Goal: Information Seeking & Learning: Find specific fact

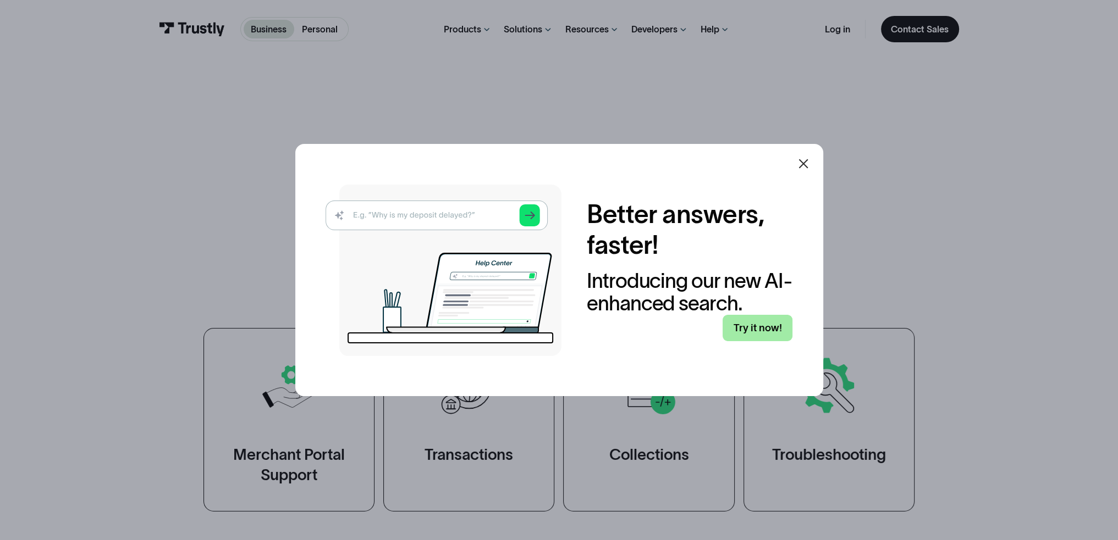
click at [754, 335] on link "Try it now!" at bounding box center [757, 328] width 70 height 26
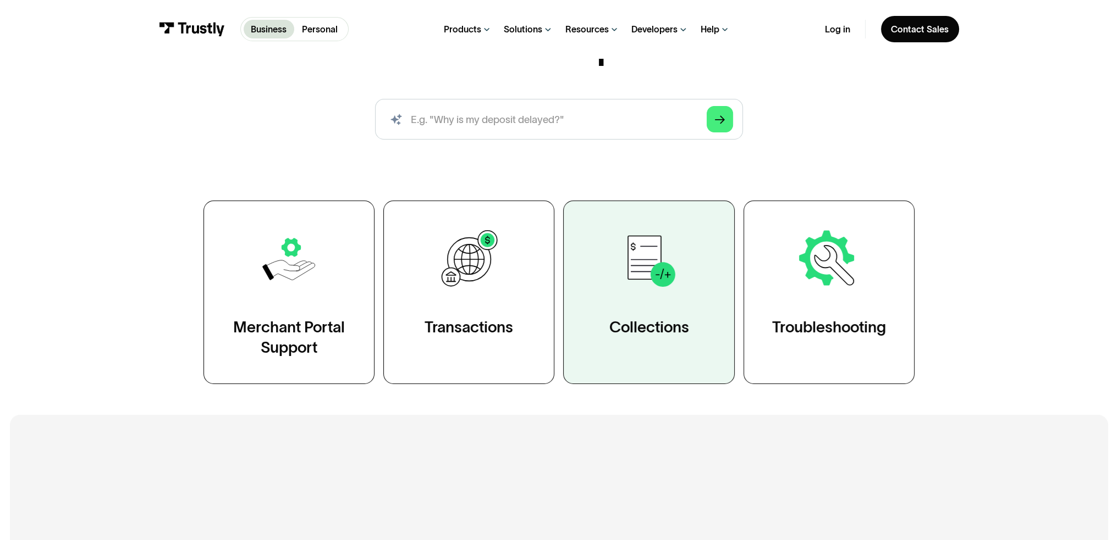
scroll to position [165, 0]
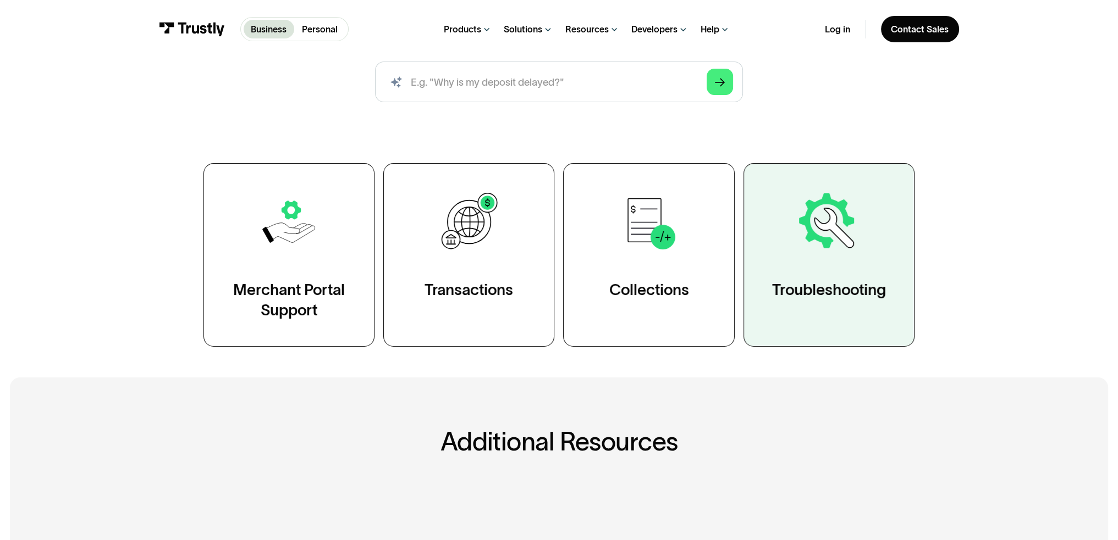
click at [882, 301] on div "Troubleshooting" at bounding box center [829, 290] width 114 height 20
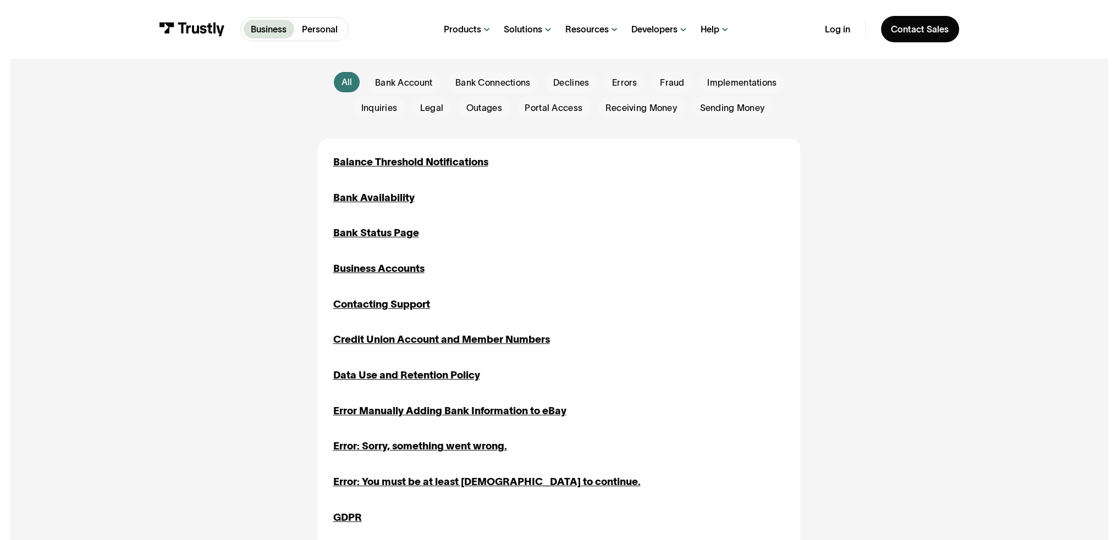
scroll to position [330, 0]
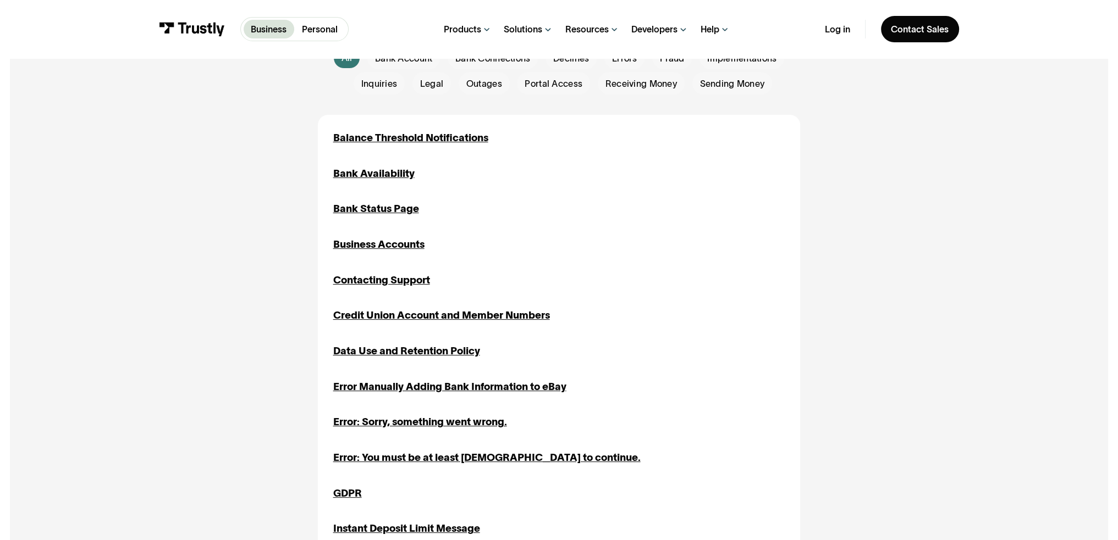
click at [435, 418] on div "Error: Sorry, something went wrong." at bounding box center [420, 422] width 174 height 15
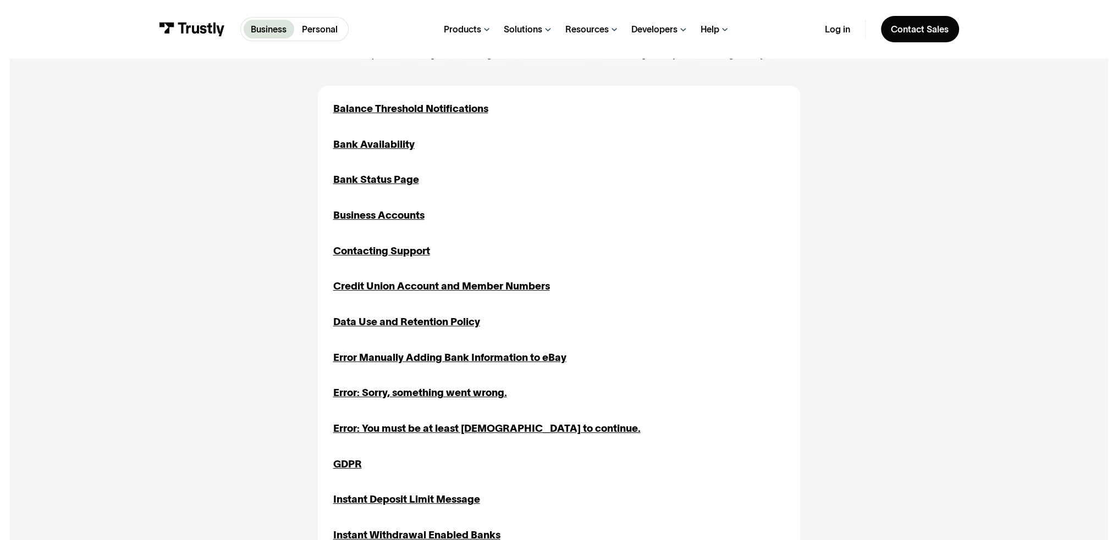
scroll to position [385, 0]
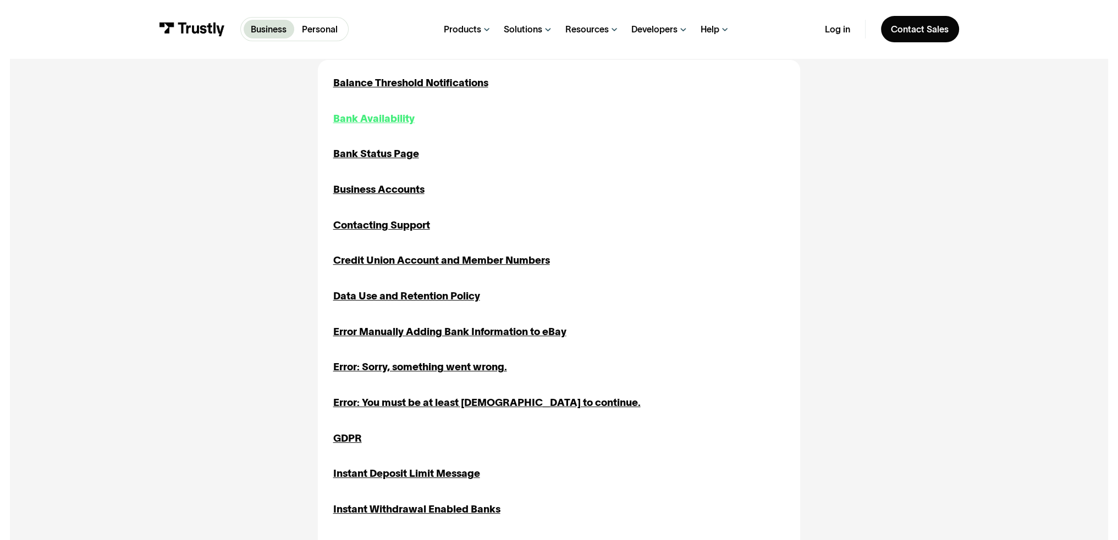
click at [363, 118] on div "Bank Availability" at bounding box center [373, 118] width 81 height 15
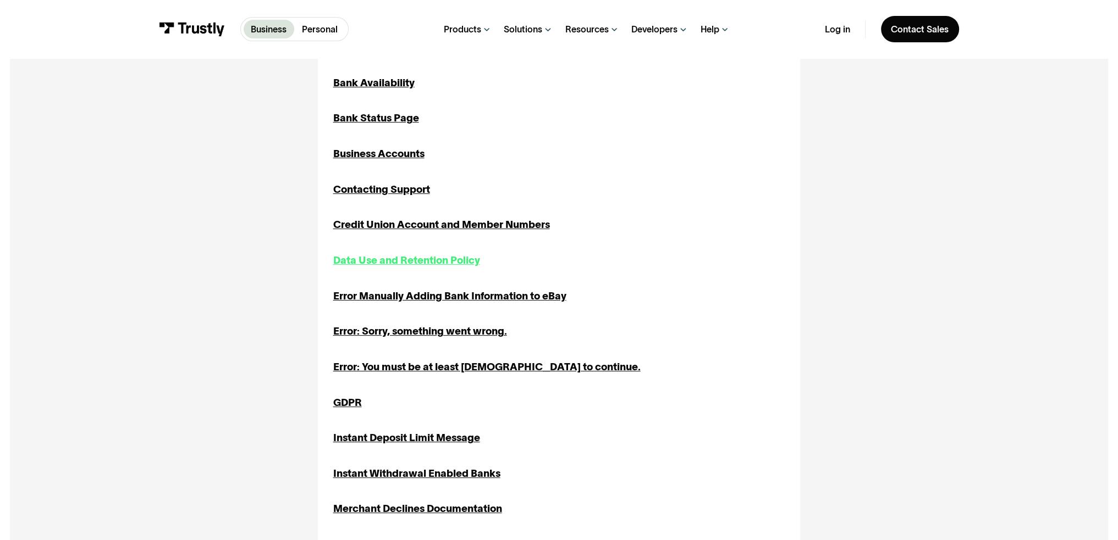
scroll to position [440, 0]
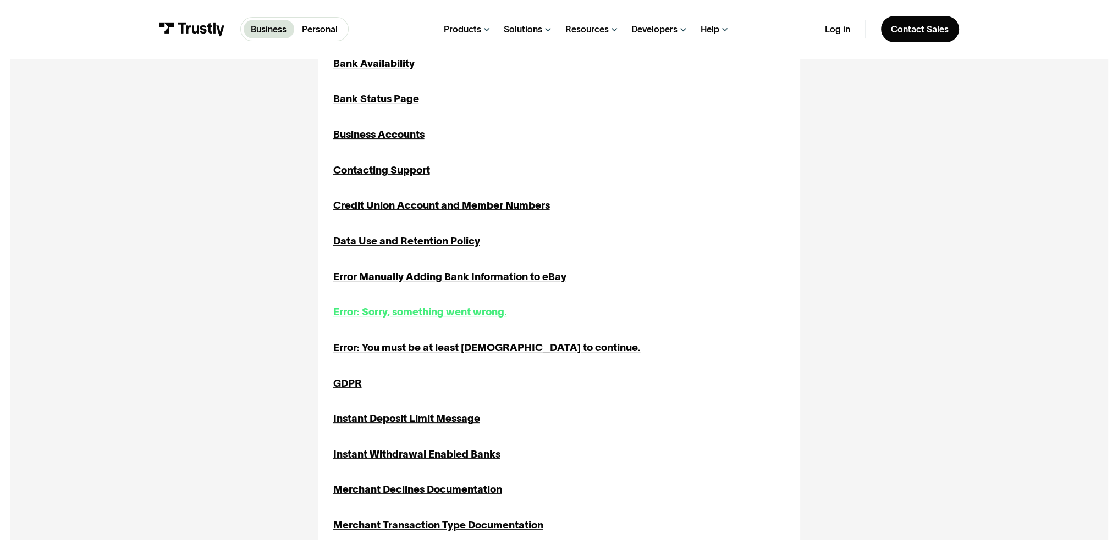
click at [425, 316] on div "Error: Sorry, something went wrong." at bounding box center [420, 312] width 174 height 15
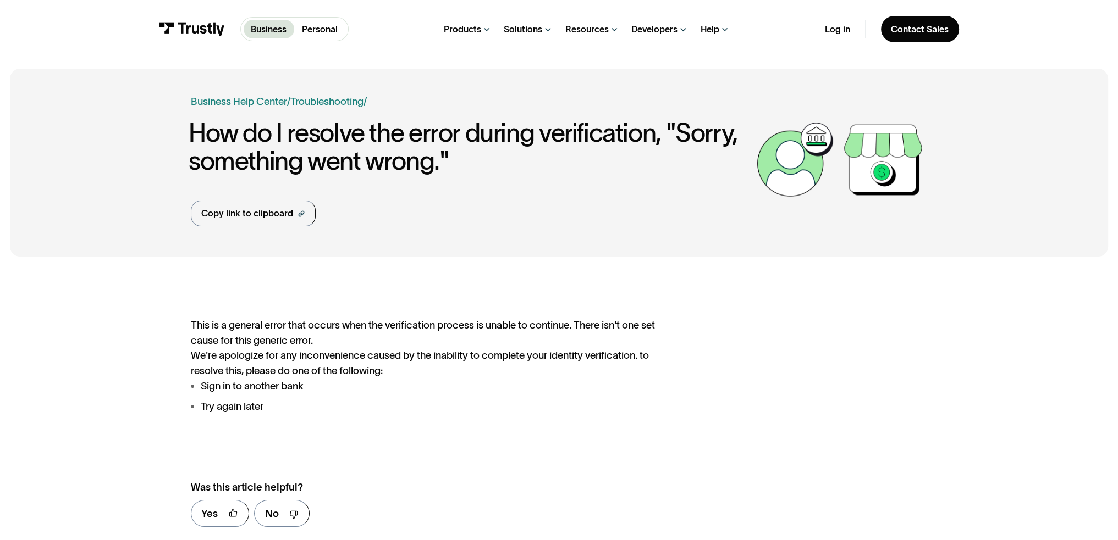
click at [265, 30] on p "Business" at bounding box center [269, 29] width 36 height 13
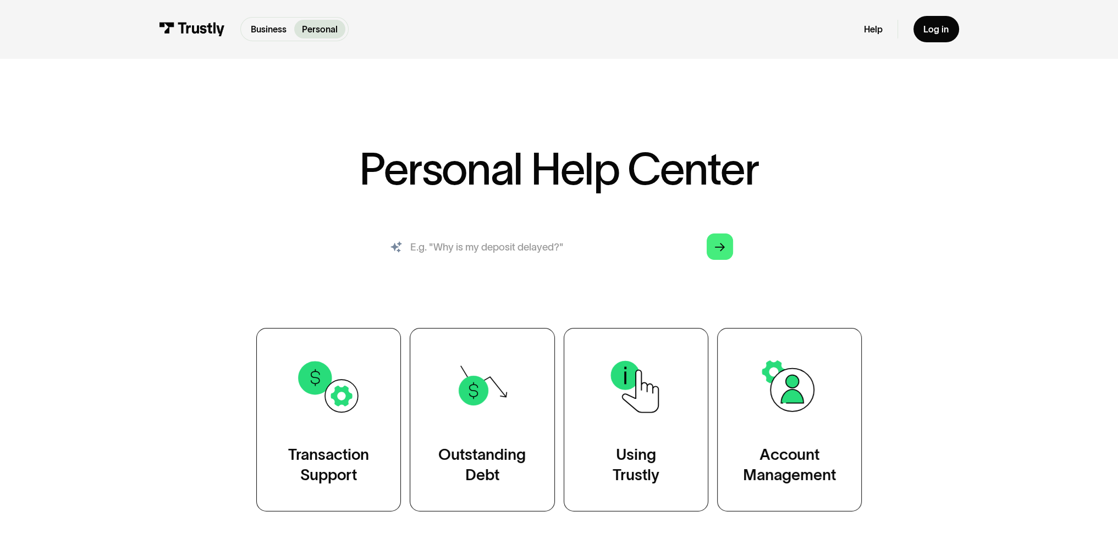
click at [457, 250] on input "search" at bounding box center [559, 246] width 368 height 41
type input "unable to connect to my bank"
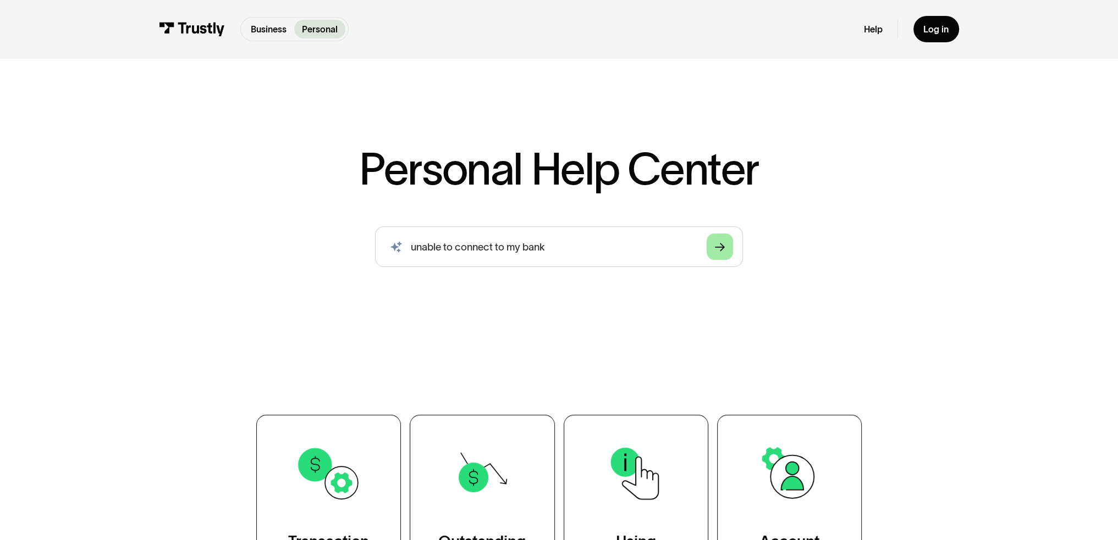
click at [713, 250] on link "Arrow Right" at bounding box center [719, 247] width 26 height 26
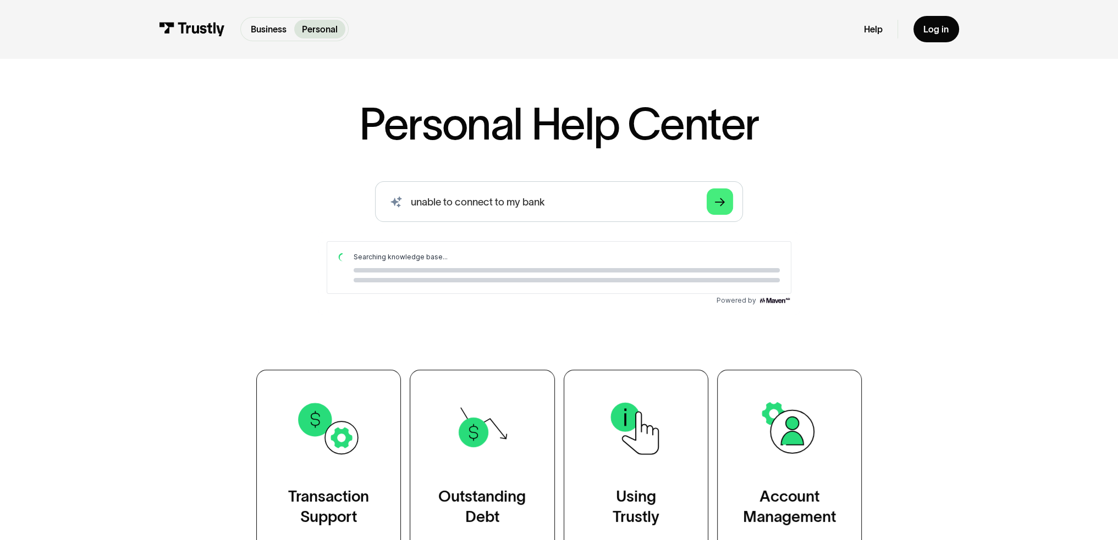
scroll to position [110, 0]
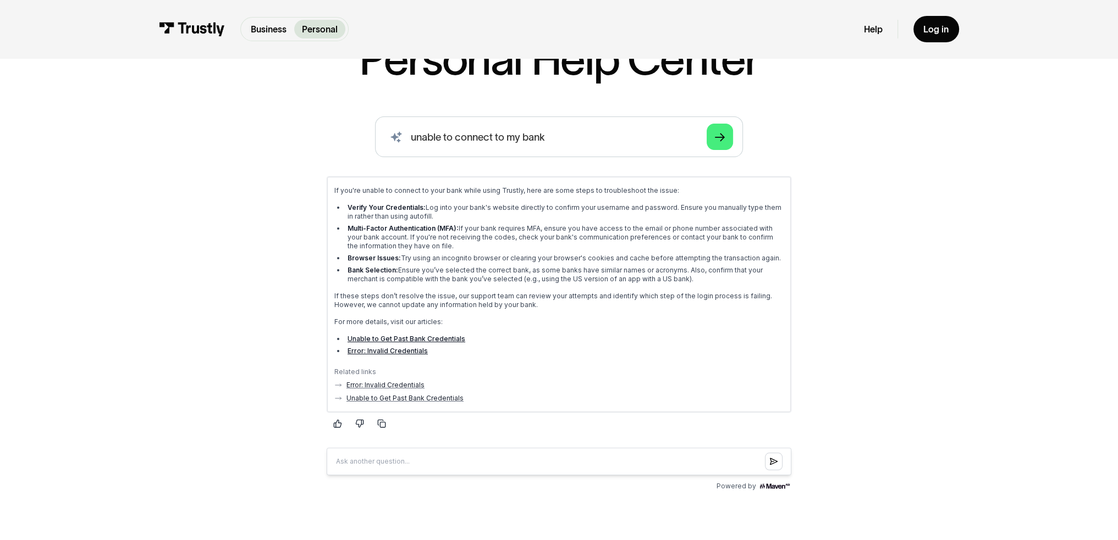
click at [440, 338] on link "Unable to Get Past Bank Credentials" at bounding box center [406, 338] width 118 height 8
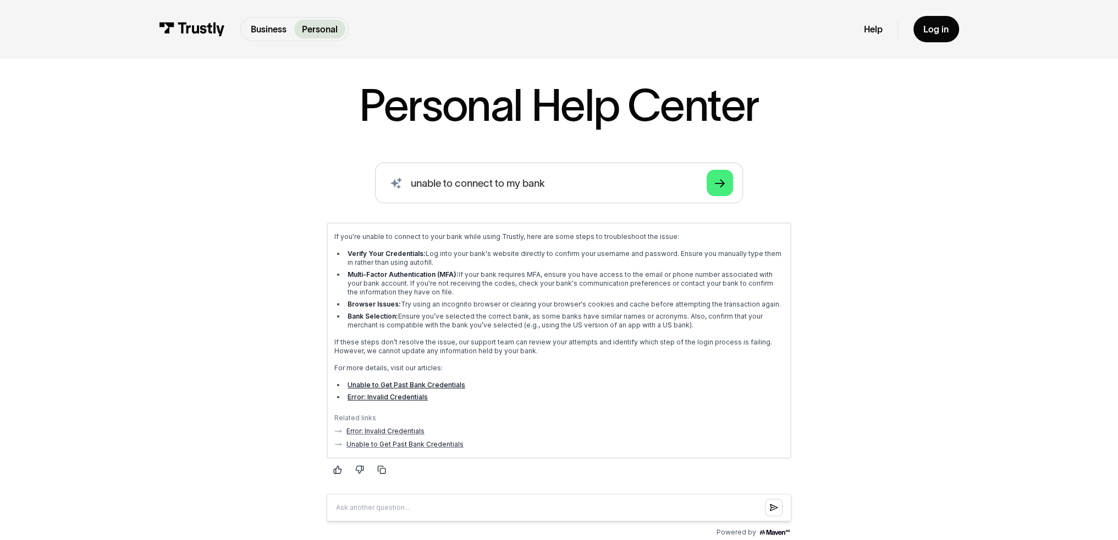
scroll to position [0, 0]
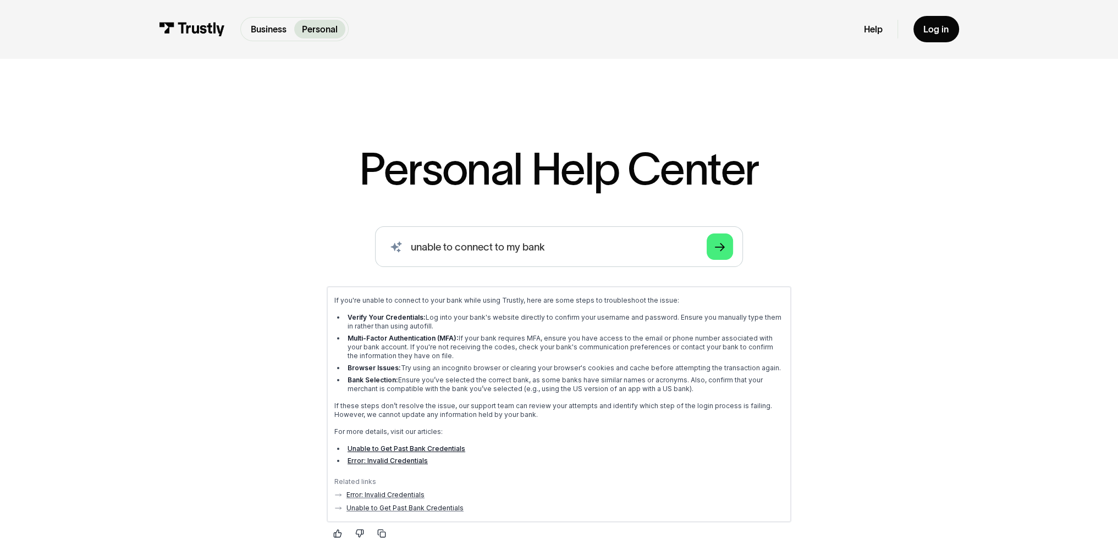
drag, startPoint x: 984, startPoint y: 556, endPoint x: 667, endPoint y: 278, distance: 421.5
click at [667, 278] on div "If you're unable to connect to your bank while using Trustly, here are some ste…" at bounding box center [558, 434] width 482 height 314
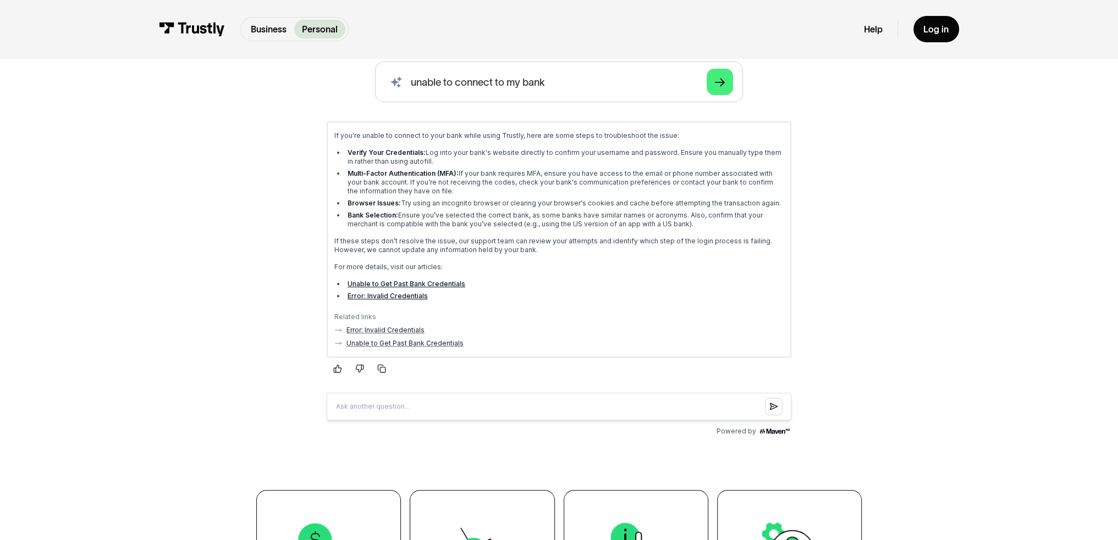
scroll to position [220, 0]
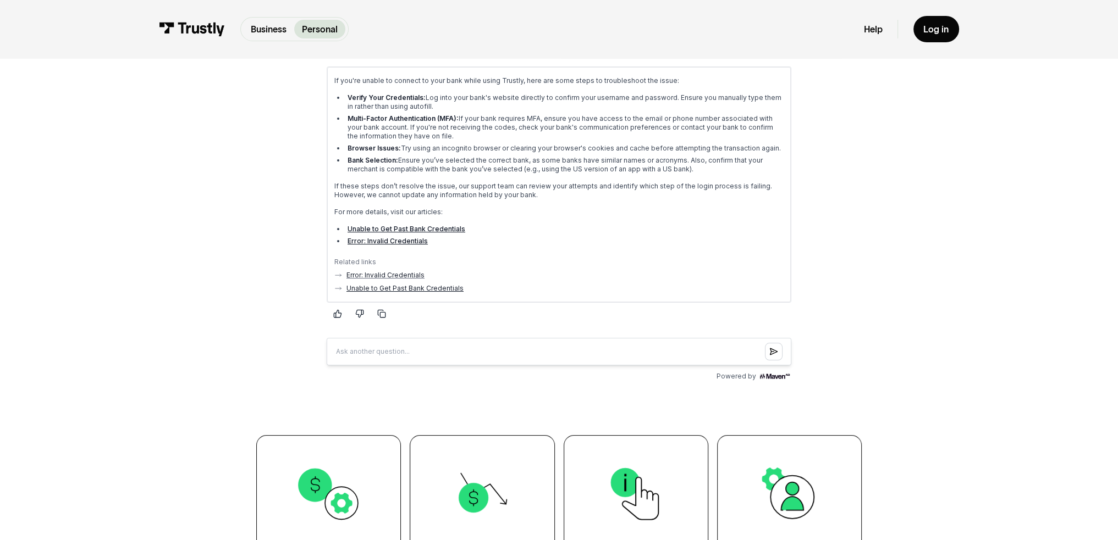
click at [423, 285] on link "Unable to Get Past Bank Credentials" at bounding box center [404, 288] width 117 height 9
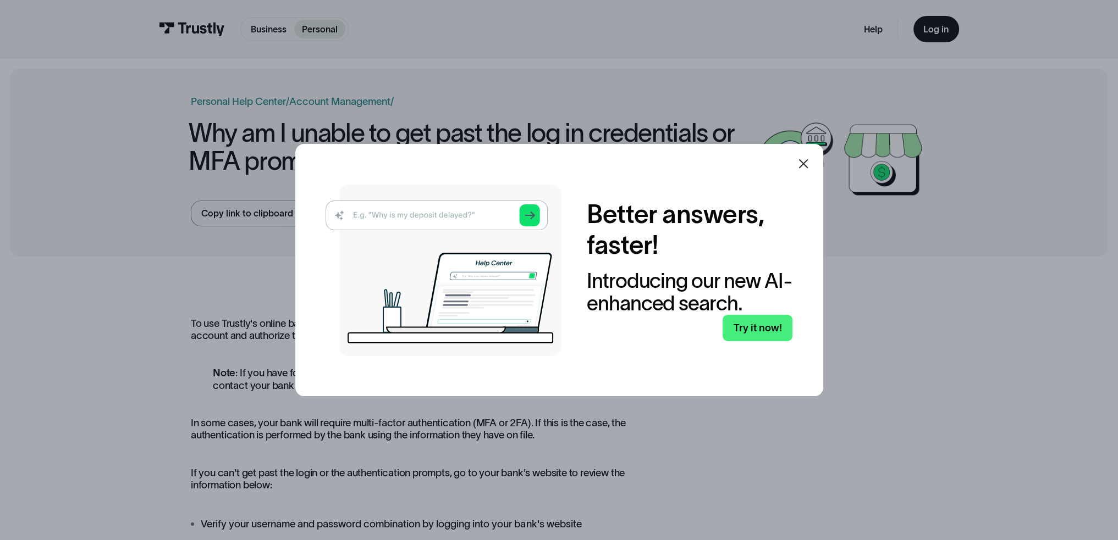
click at [807, 164] on icon at bounding box center [803, 163] width 13 height 13
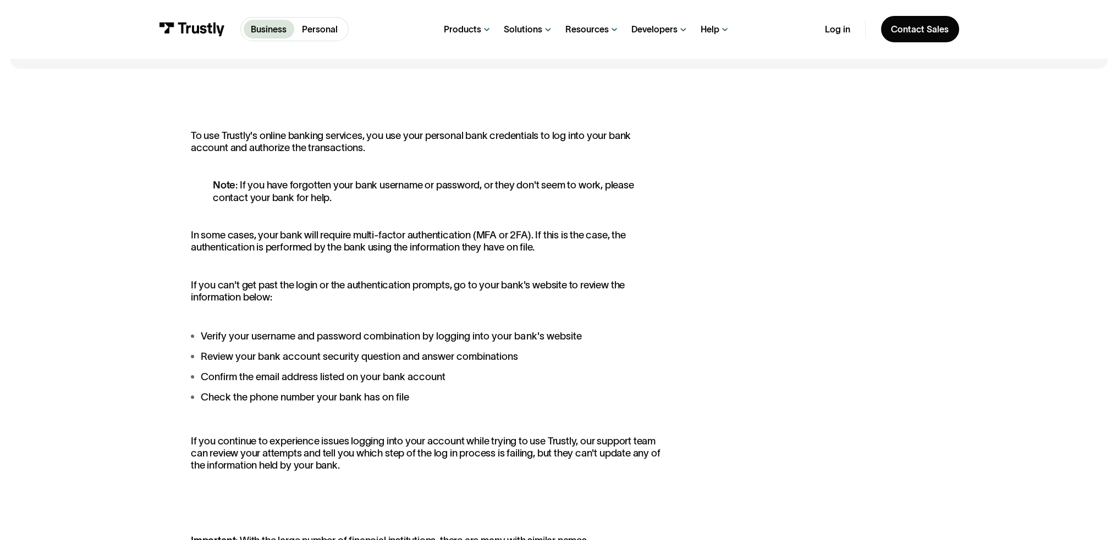
scroll to position [165, 0]
